Goal: Contribute content

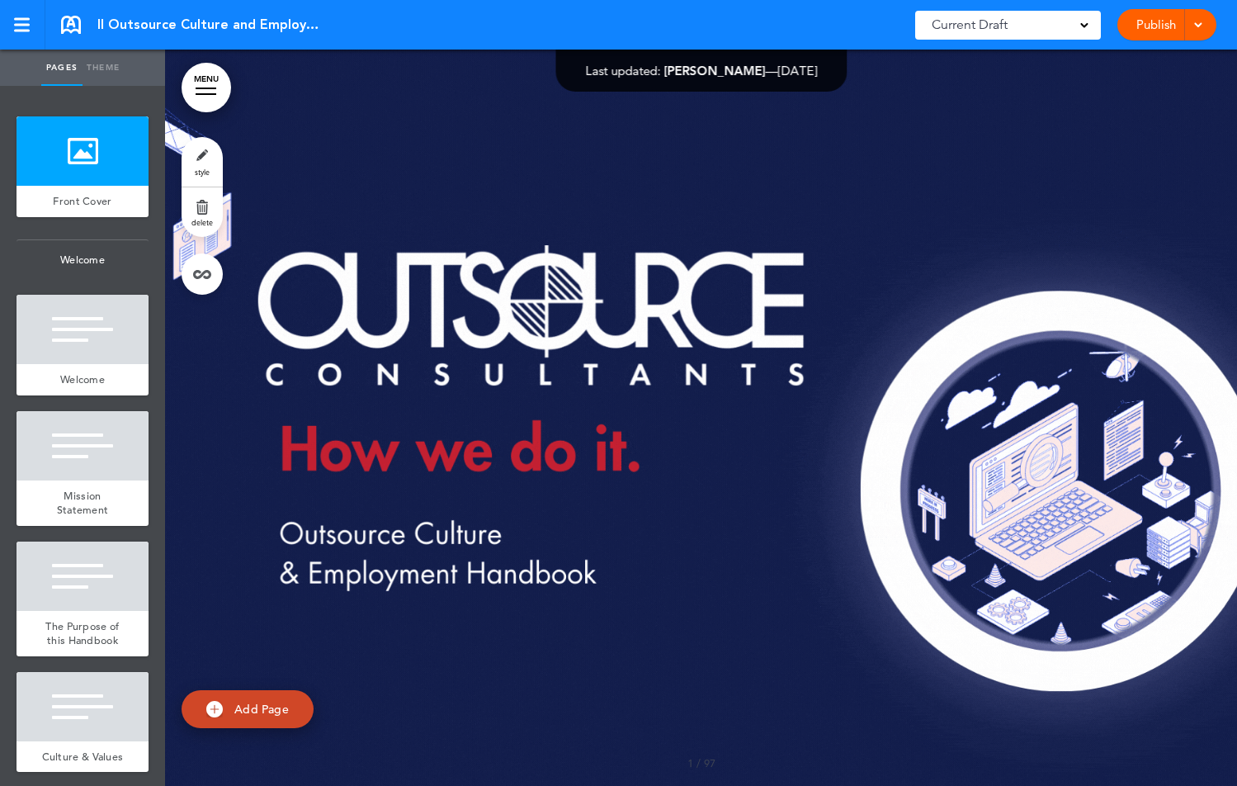
scroll to position [12735, 0]
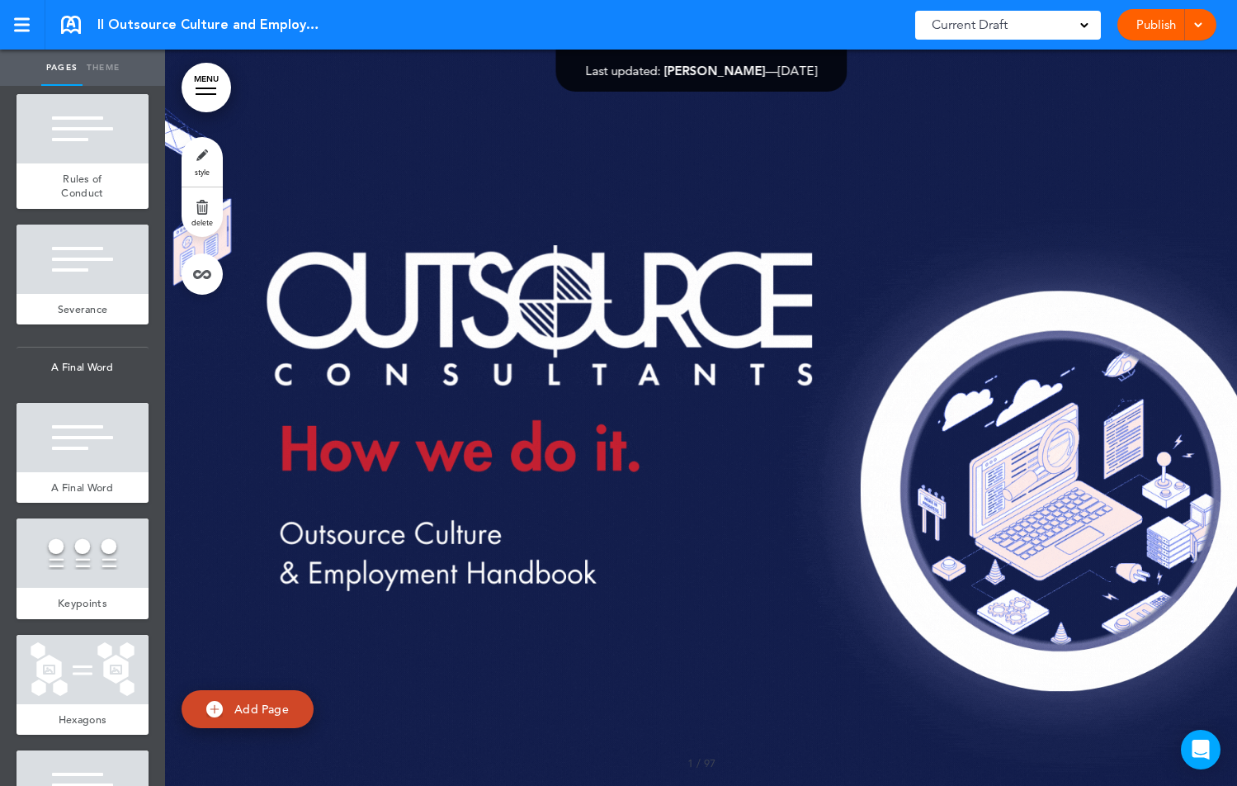
scroll to position [12735, 0]
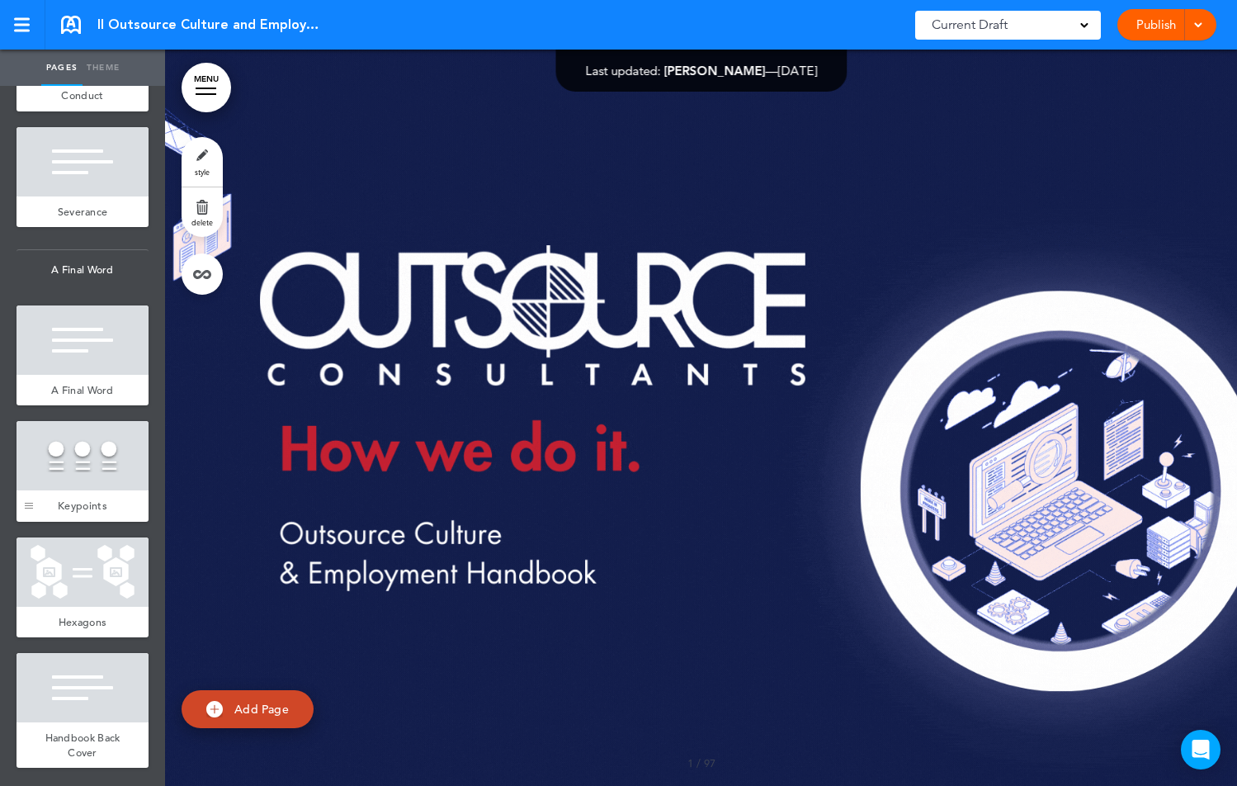
click at [40, 455] on div at bounding box center [29, 471] width 25 height 101
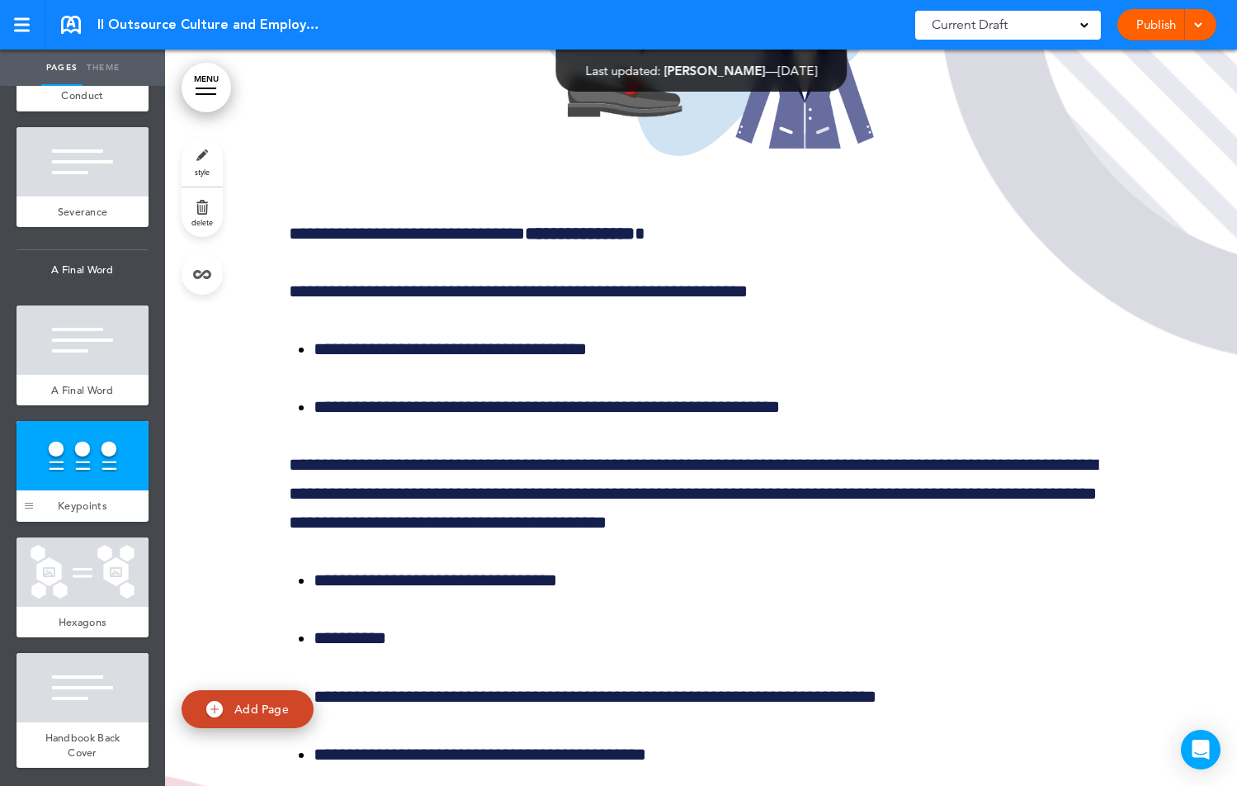
scroll to position [142334, 0]
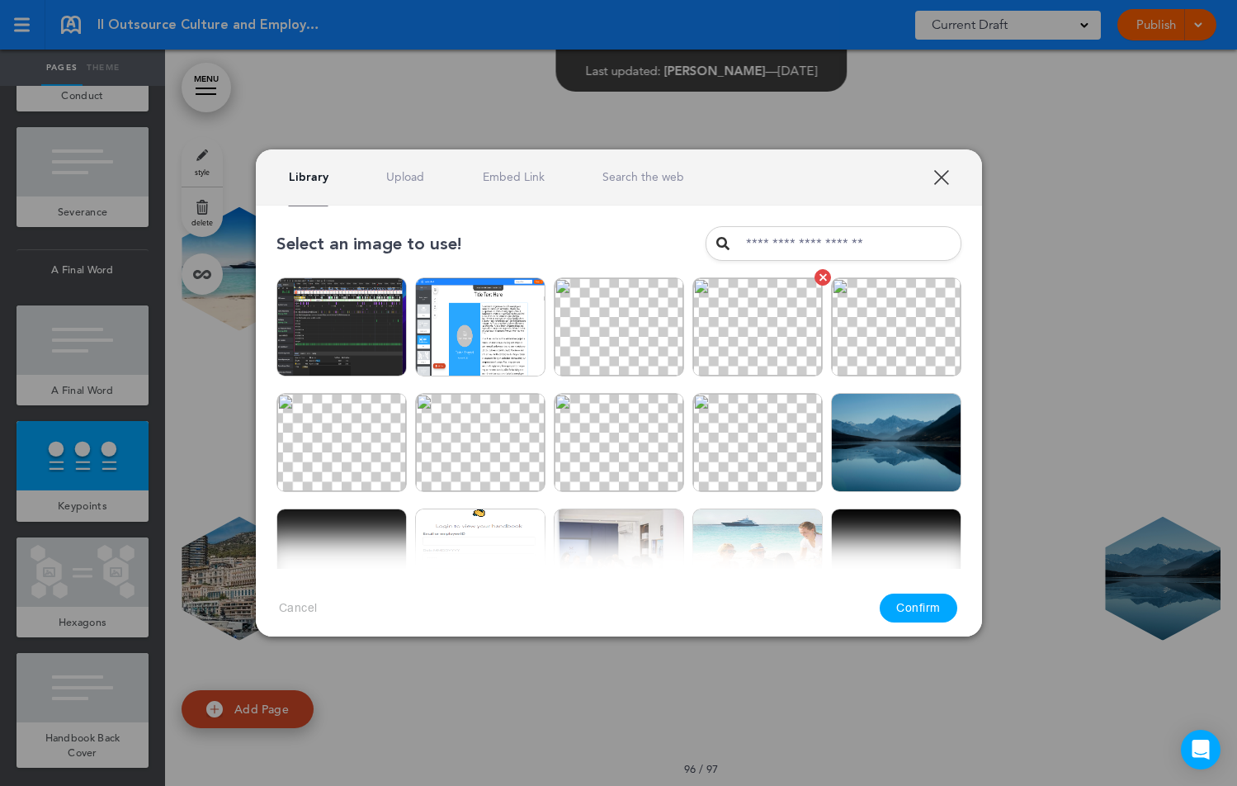
click at [744, 333] on img at bounding box center [758, 326] width 130 height 99
click at [926, 607] on button "Confirm" at bounding box center [919, 607] width 78 height 29
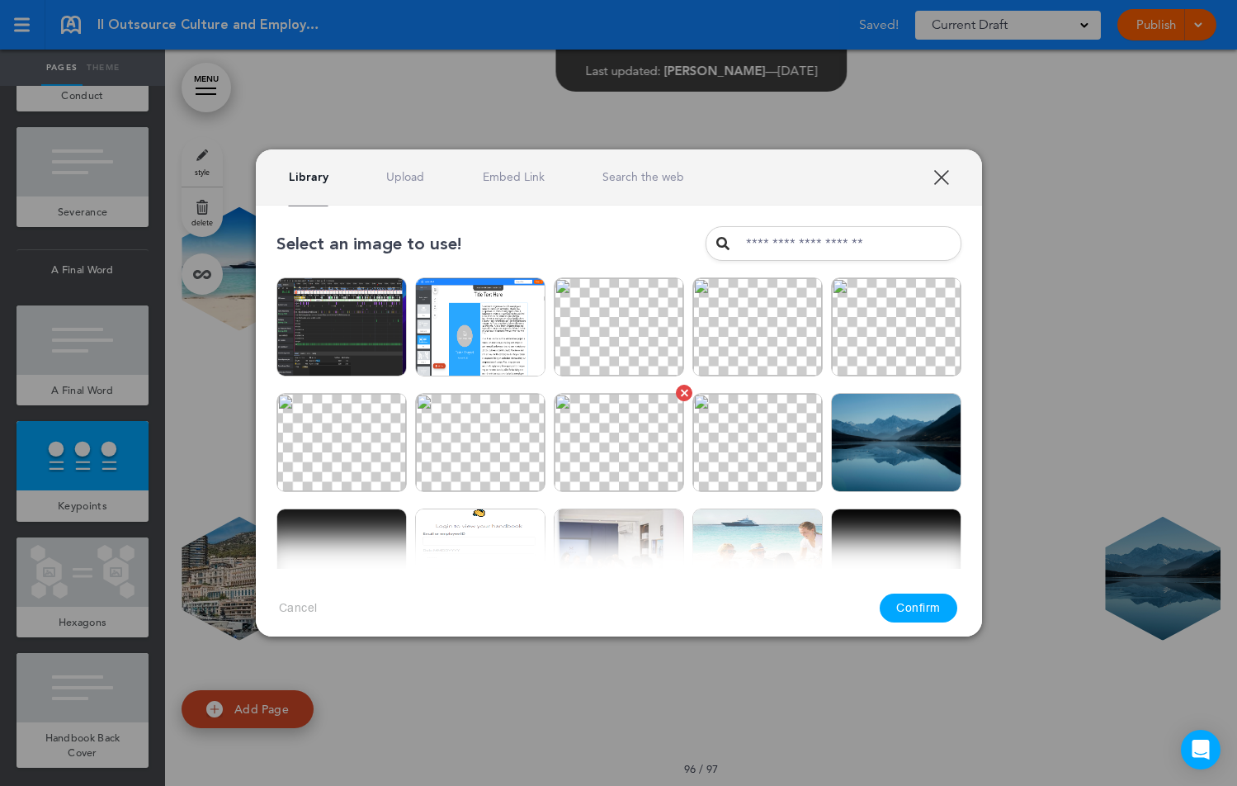
click at [591, 471] on img at bounding box center [619, 442] width 130 height 99
click at [912, 598] on button "Confirm" at bounding box center [919, 607] width 78 height 29
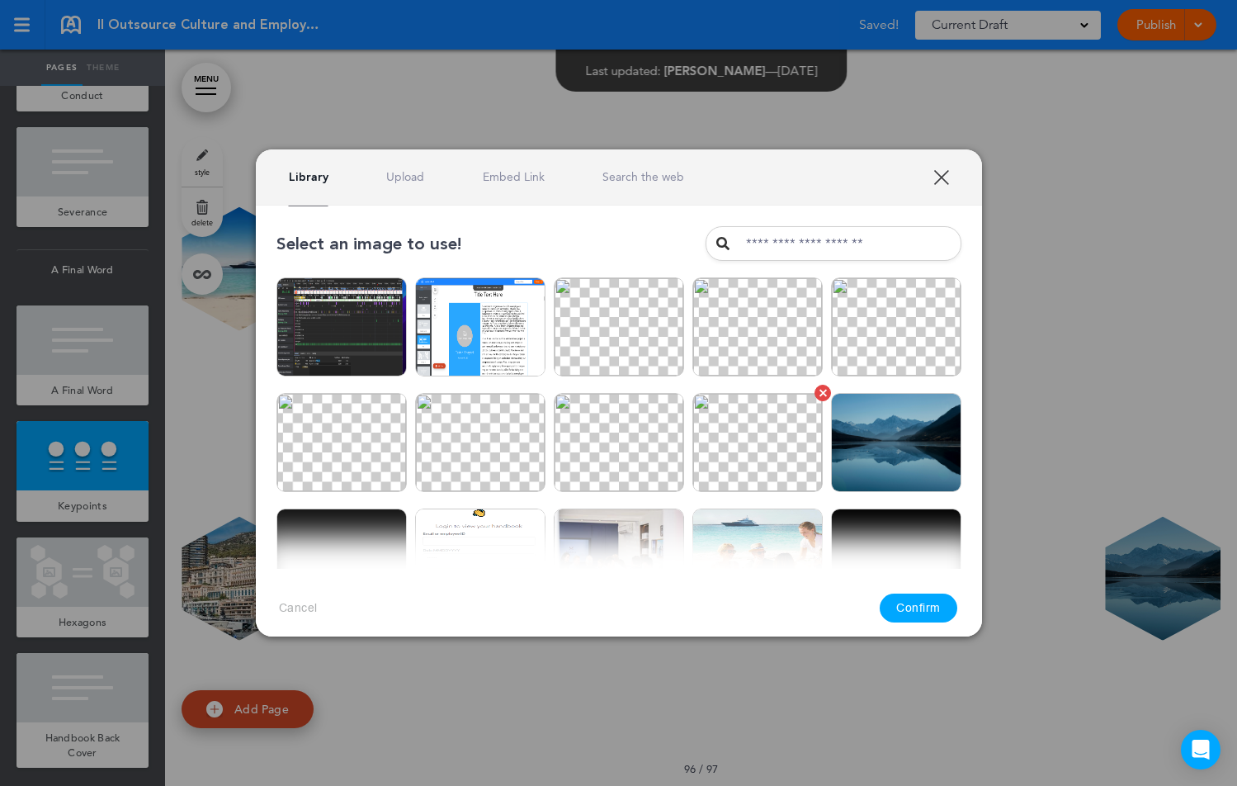
click at [780, 458] on img at bounding box center [758, 442] width 130 height 99
click at [926, 612] on button "Confirm" at bounding box center [919, 607] width 78 height 29
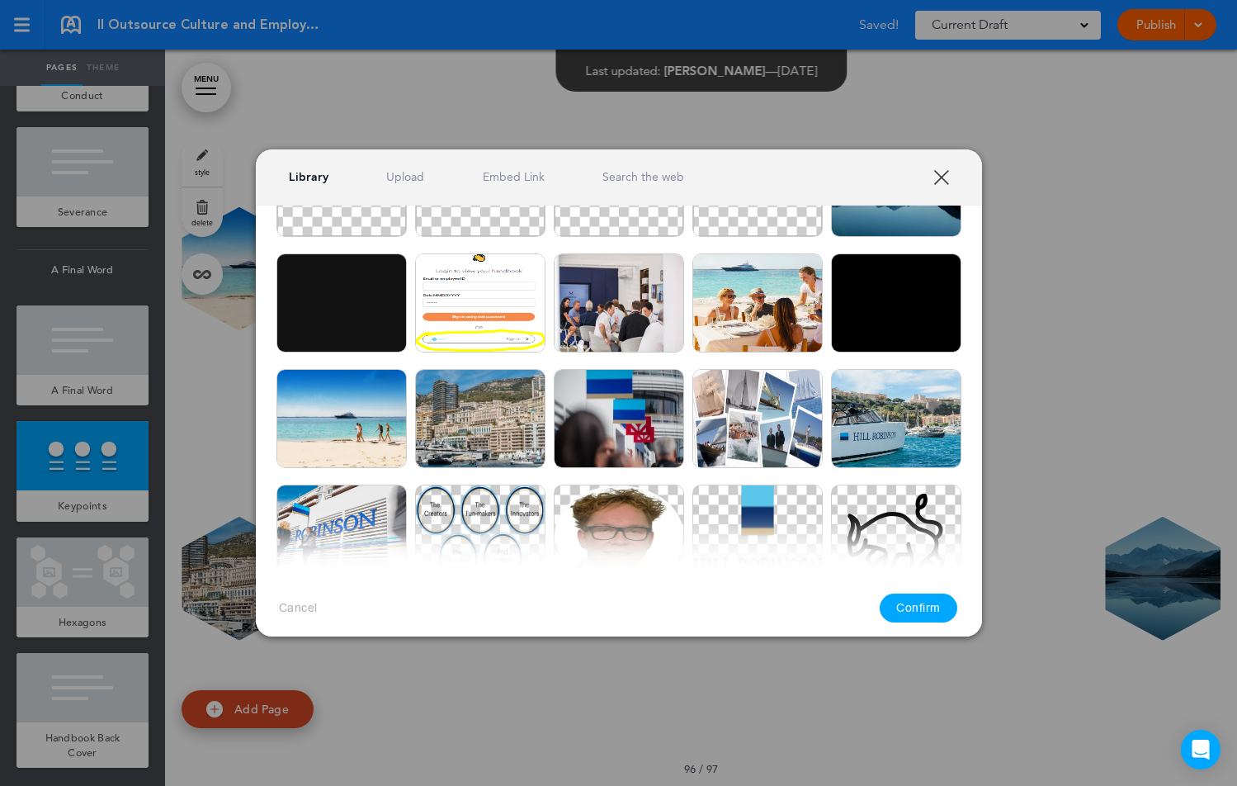
scroll to position [319, 0]
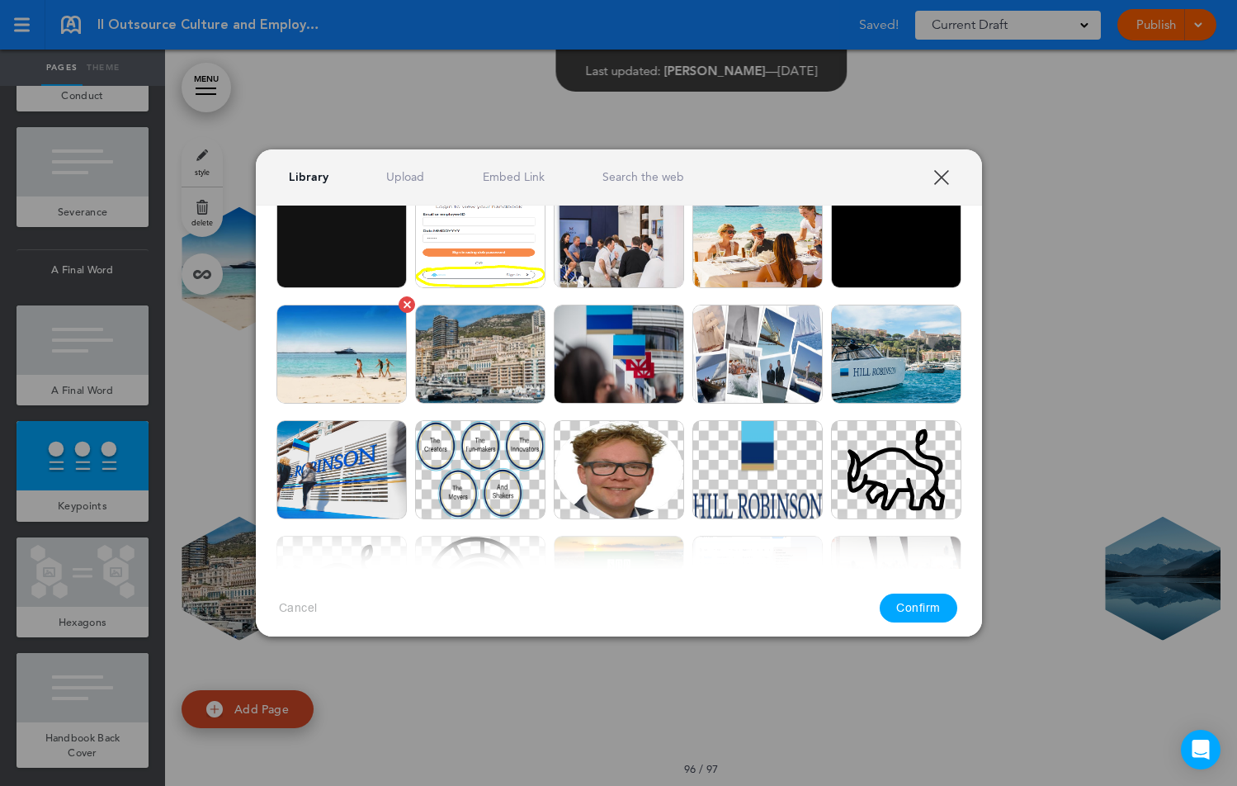
click at [331, 390] on img at bounding box center [342, 354] width 130 height 99
click at [923, 599] on button "Confirm" at bounding box center [919, 607] width 78 height 29
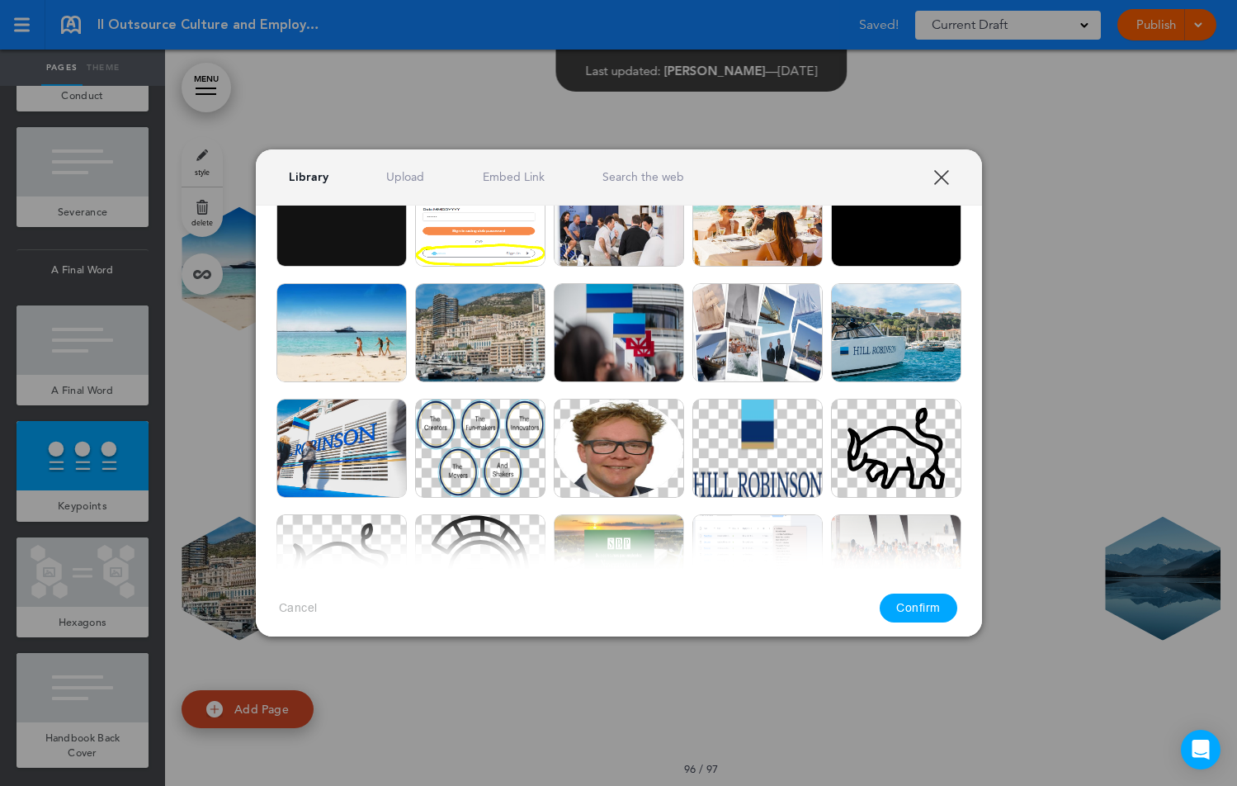
scroll to position [344, 0]
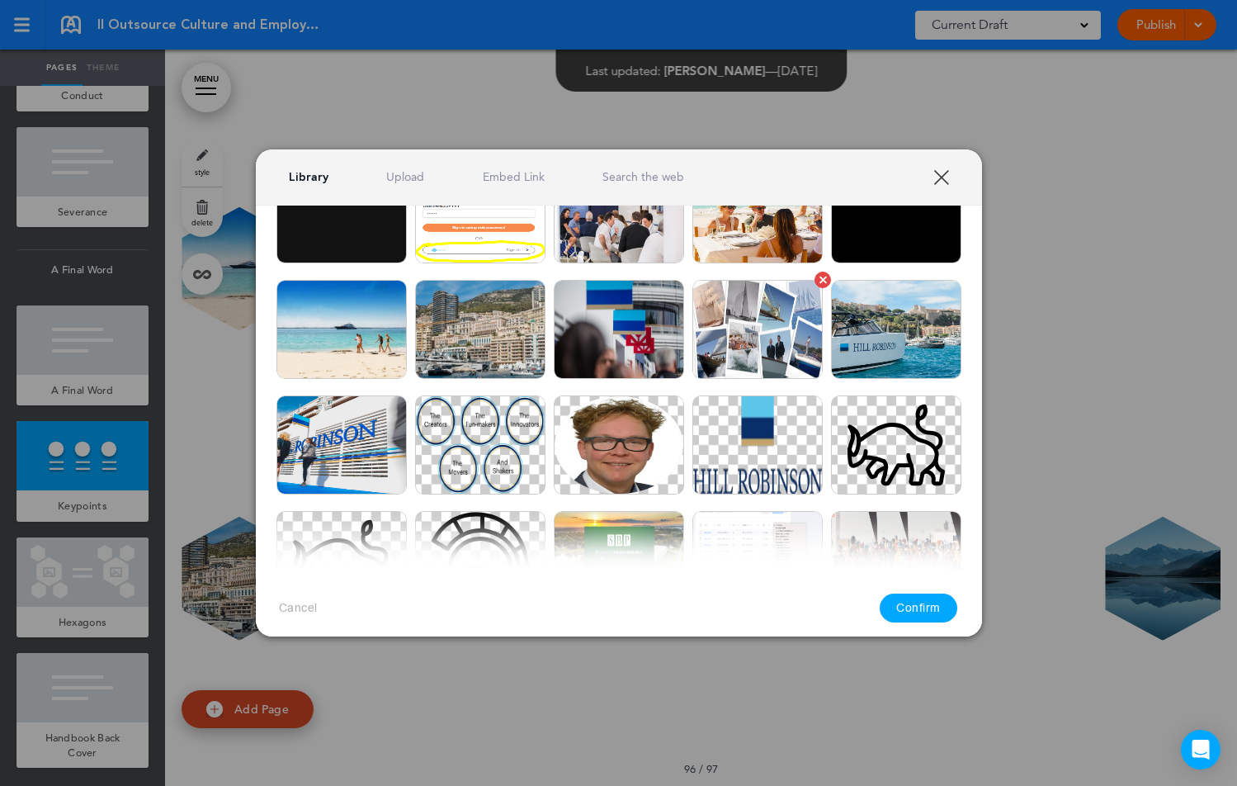
click at [768, 331] on img at bounding box center [758, 329] width 130 height 99
click at [932, 613] on button "Confirm" at bounding box center [919, 607] width 78 height 29
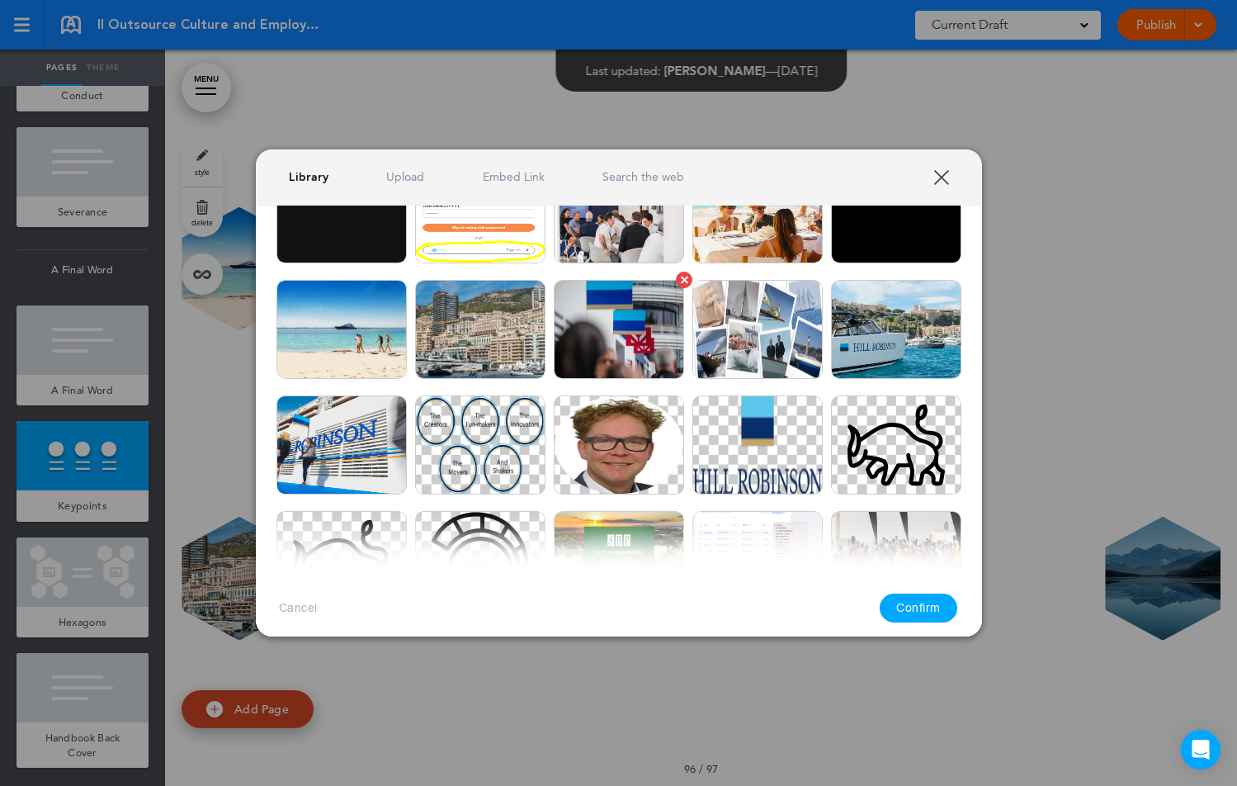
click at [632, 357] on img at bounding box center [619, 329] width 130 height 99
click at [475, 336] on img at bounding box center [480, 329] width 130 height 99
click at [935, 608] on button "Confirm" at bounding box center [919, 607] width 78 height 29
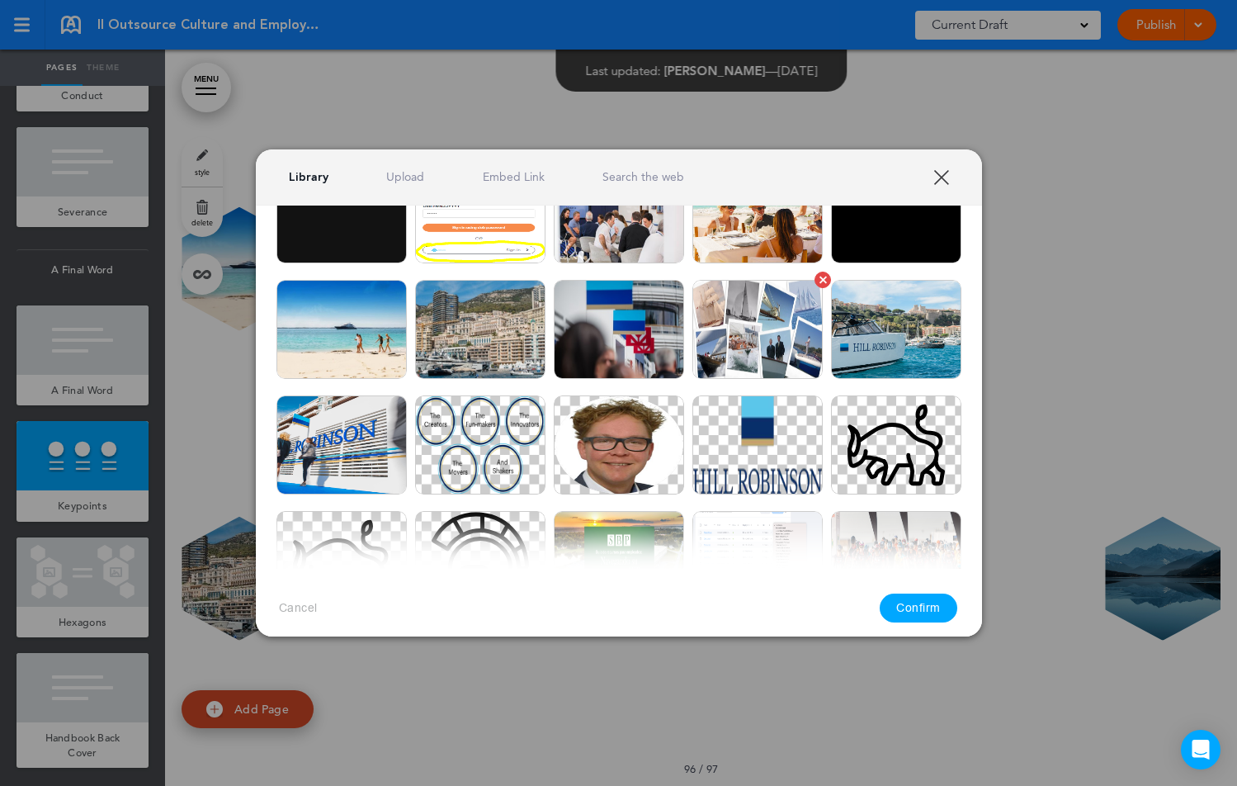
click at [773, 304] on img at bounding box center [758, 329] width 130 height 99
click at [934, 603] on button "Confirm" at bounding box center [919, 607] width 78 height 29
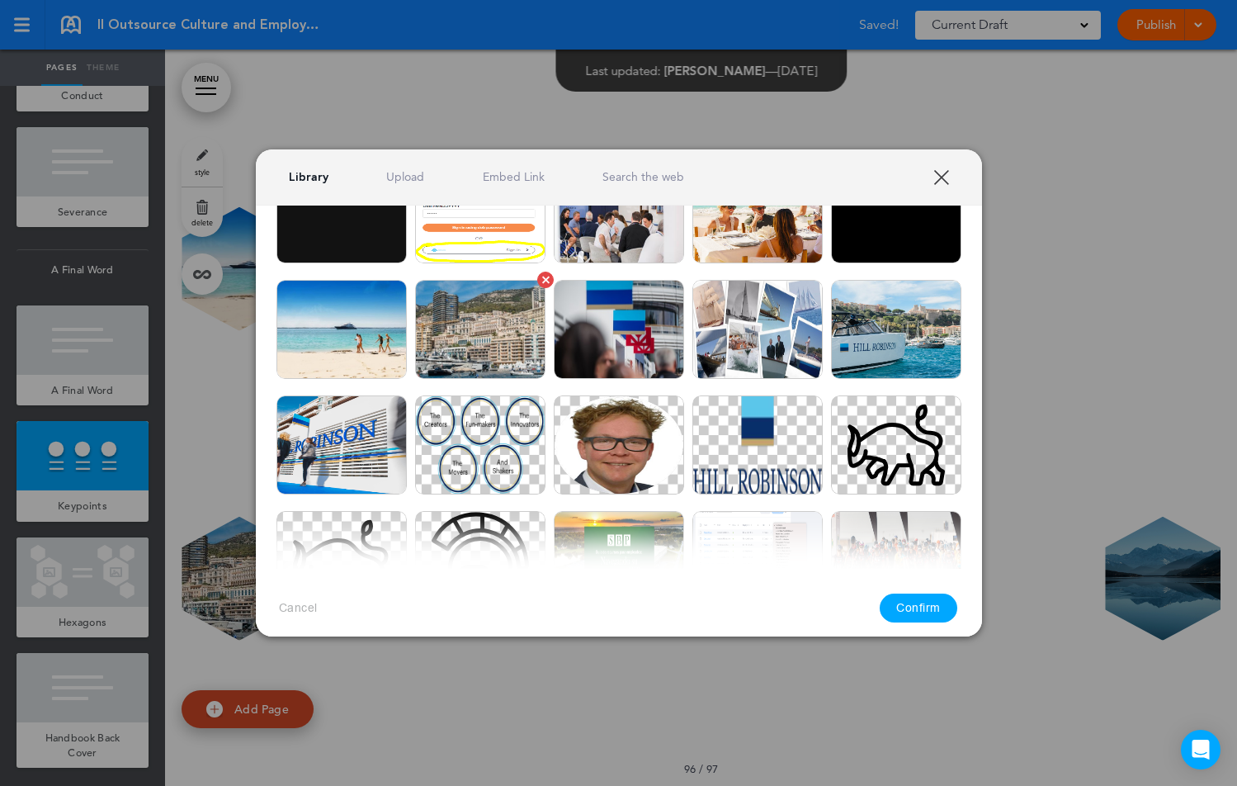
click at [449, 361] on img at bounding box center [480, 329] width 130 height 99
click at [921, 611] on button "Confirm" at bounding box center [919, 607] width 78 height 29
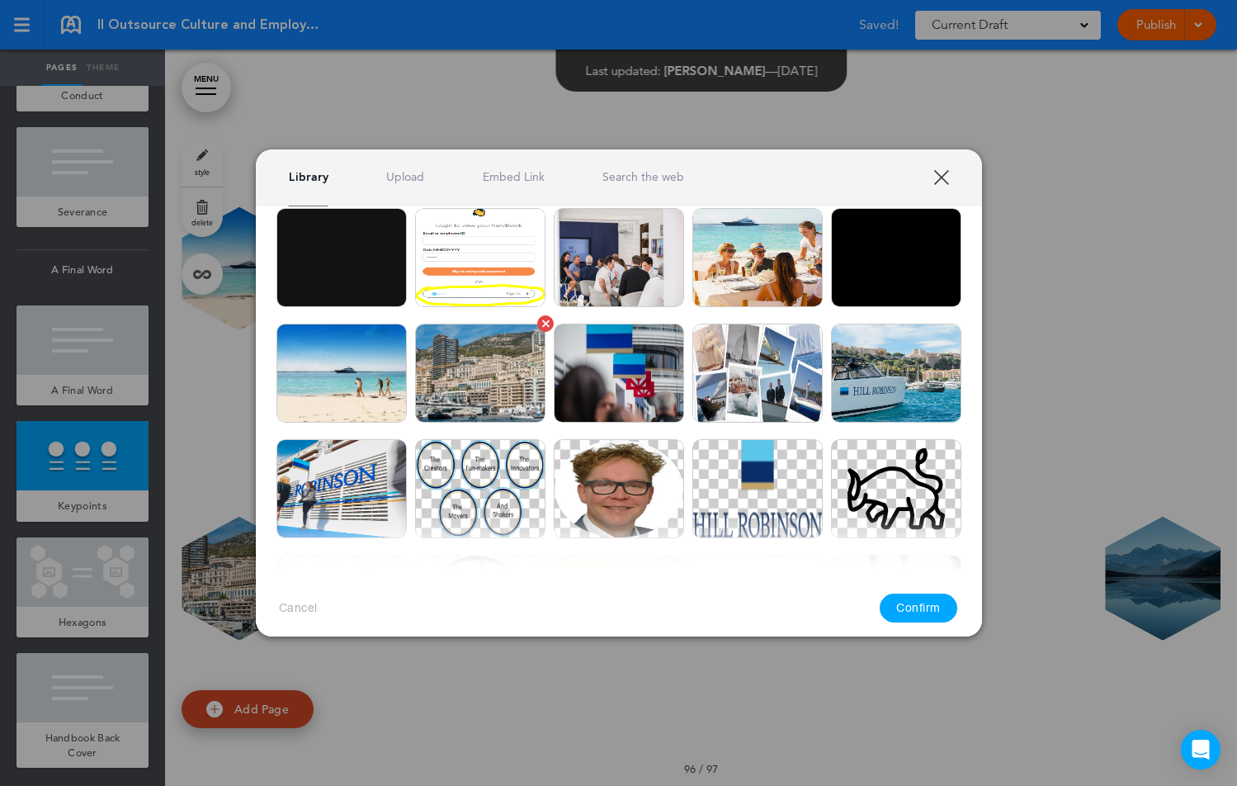
scroll to position [288, 0]
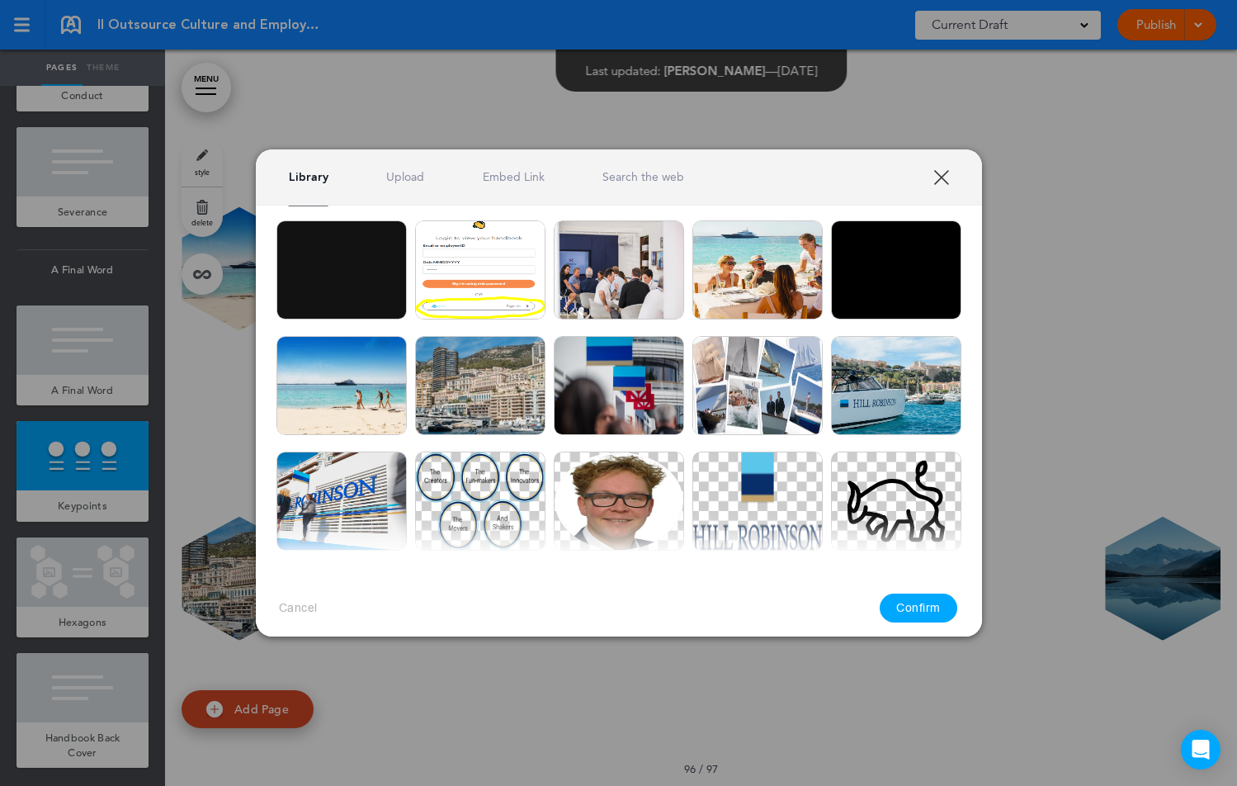
click at [928, 607] on button "Confirm" at bounding box center [919, 607] width 78 height 29
click at [920, 613] on button "Confirm" at bounding box center [919, 607] width 78 height 29
click at [734, 400] on img at bounding box center [758, 385] width 130 height 99
click at [916, 607] on button "Confirm" at bounding box center [919, 607] width 78 height 29
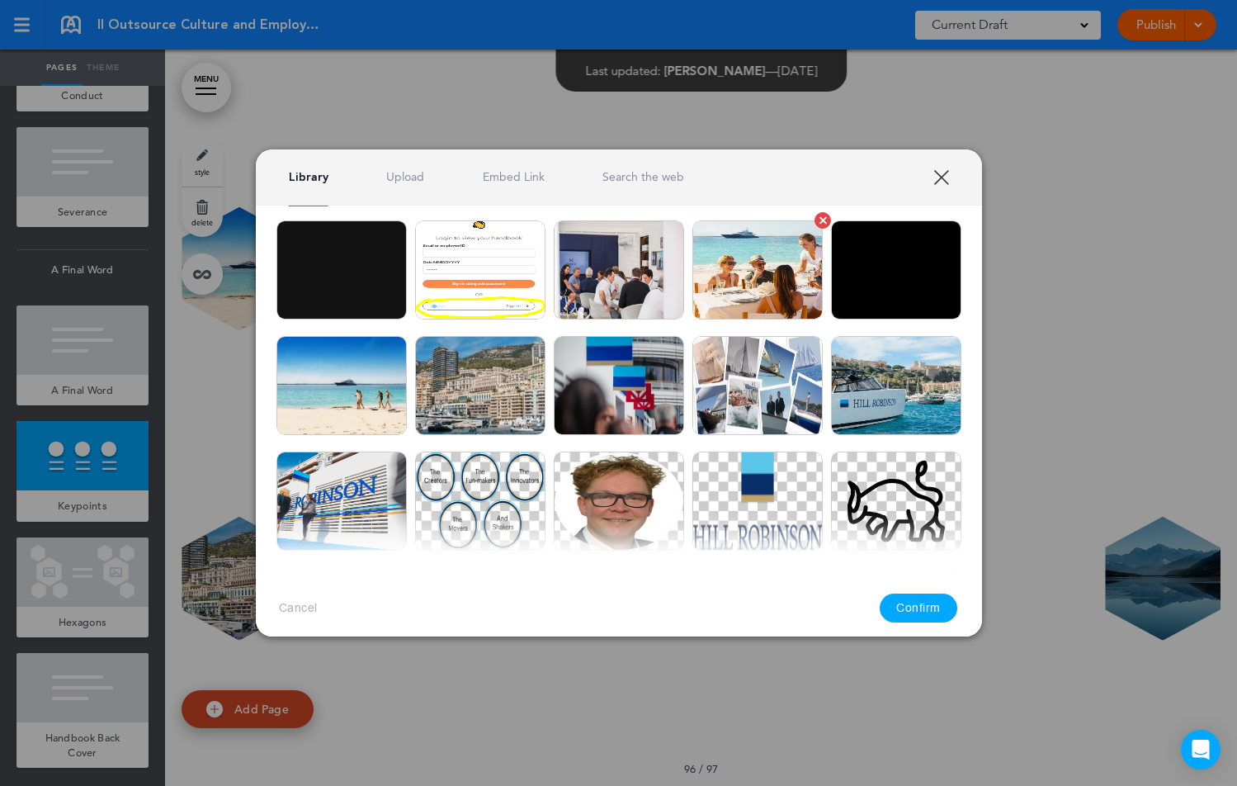
click at [711, 288] on img at bounding box center [758, 269] width 130 height 99
click at [912, 607] on button "Confirm" at bounding box center [919, 607] width 78 height 29
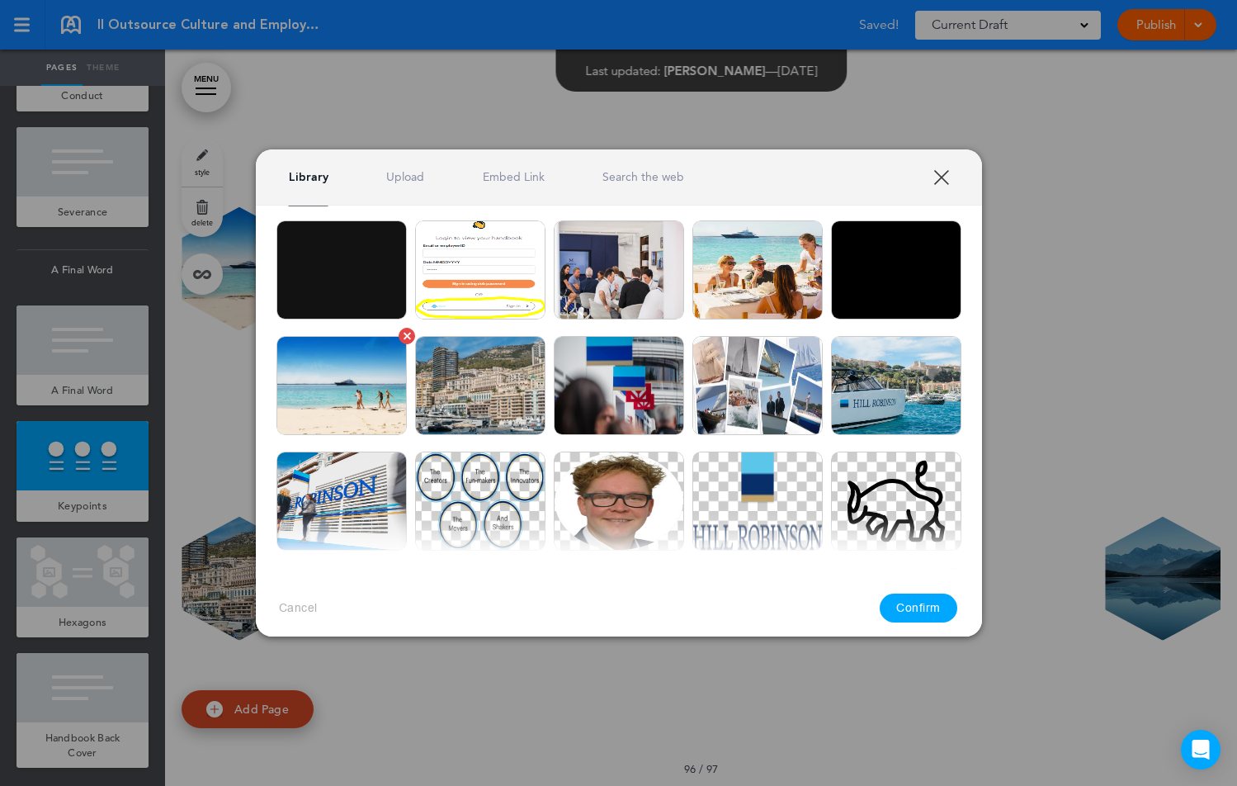
click at [369, 394] on img at bounding box center [342, 385] width 130 height 99
click at [934, 610] on button "Confirm" at bounding box center [919, 607] width 78 height 29
